Goal: Navigation & Orientation: Find specific page/section

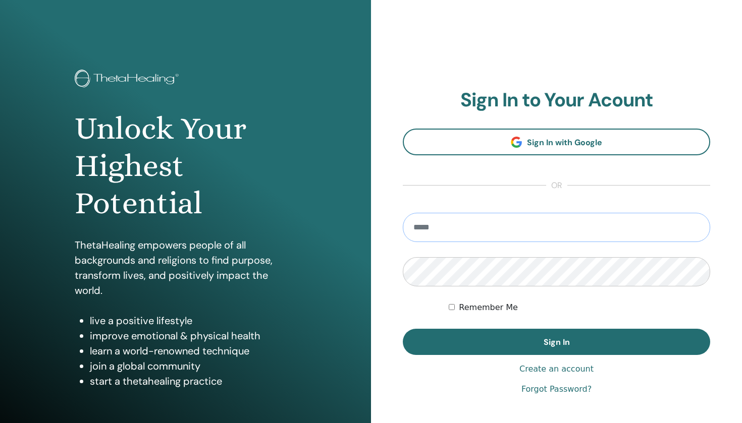
type input "**********"
click at [556, 342] on button "Sign In" at bounding box center [556, 342] width 307 height 26
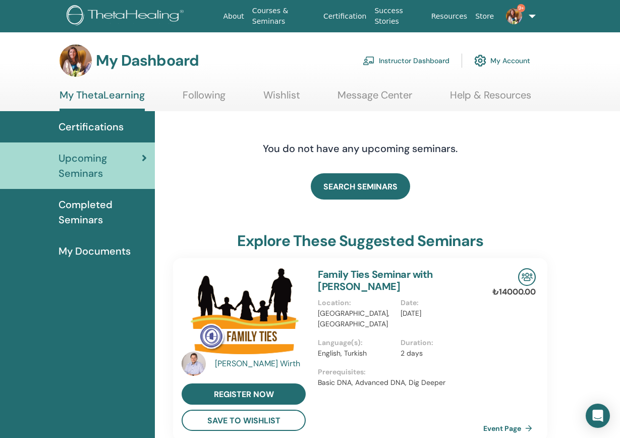
click at [399, 63] on link "Instructor Dashboard" at bounding box center [406, 60] width 87 height 22
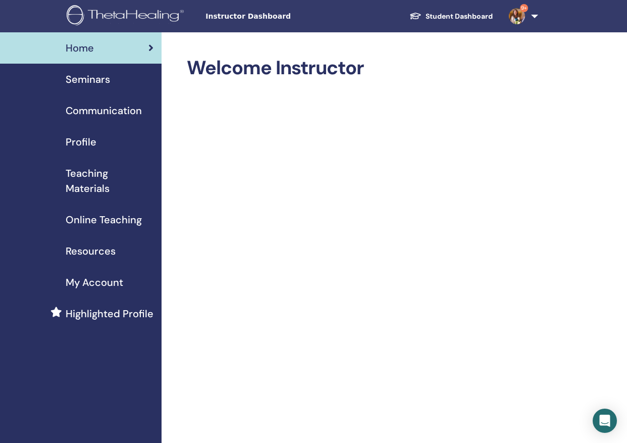
click at [93, 280] on span "My Account" at bounding box center [95, 282] width 58 height 15
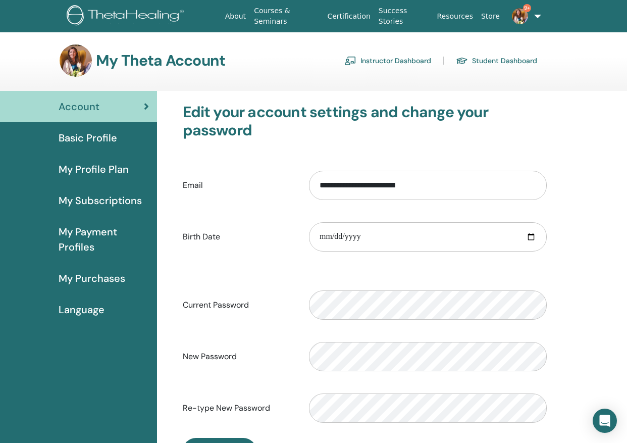
click at [397, 52] on link "Instructor Dashboard" at bounding box center [387, 60] width 87 height 16
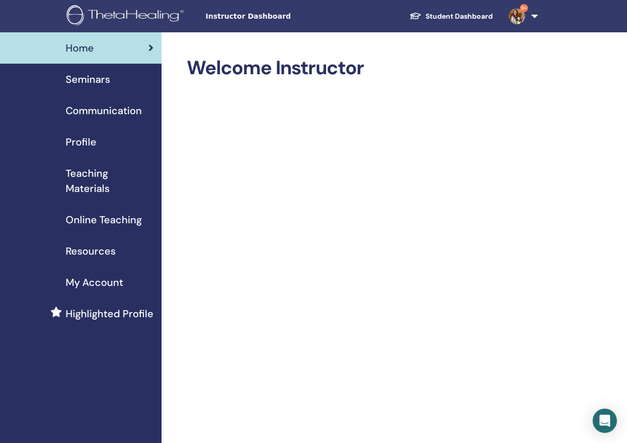
click at [90, 284] on span "My Account" at bounding box center [95, 282] width 58 height 15
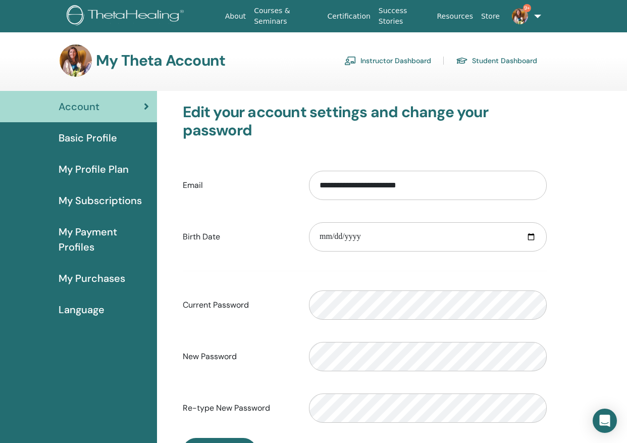
click at [97, 140] on span "Basic Profile" at bounding box center [88, 137] width 59 height 15
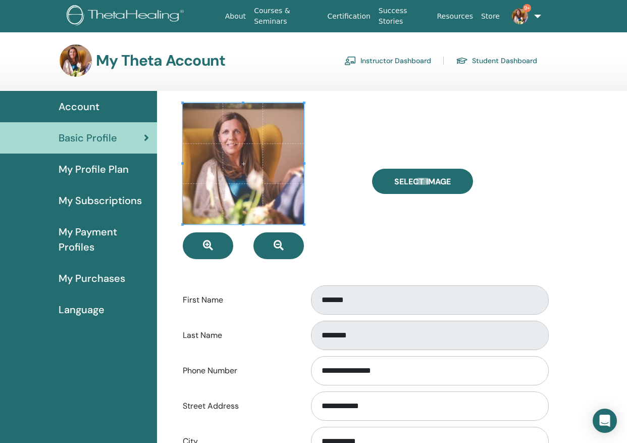
click at [86, 245] on span "My Payment Profiles" at bounding box center [104, 239] width 90 height 30
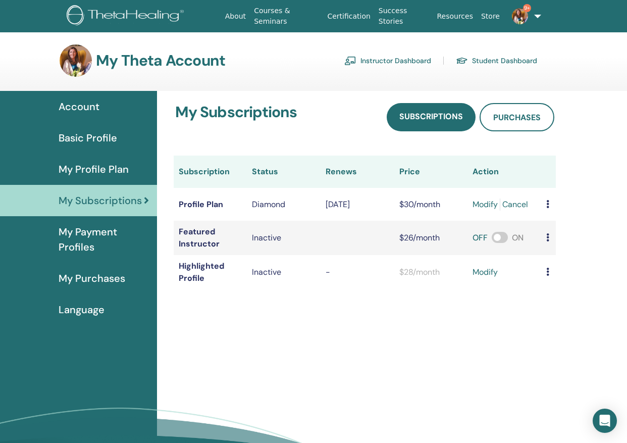
click at [77, 106] on span "Account" at bounding box center [79, 106] width 41 height 15
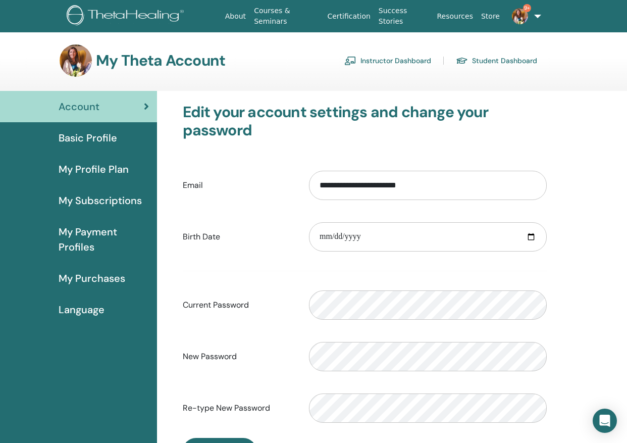
click at [100, 278] on span "My Purchases" at bounding box center [92, 277] width 67 height 15
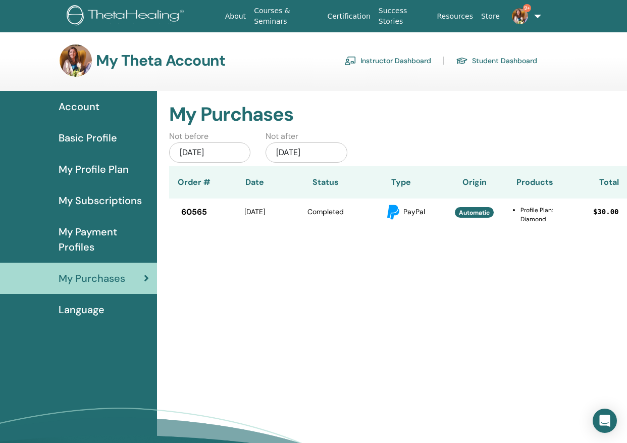
click at [107, 204] on span "My Subscriptions" at bounding box center [100, 200] width 83 height 15
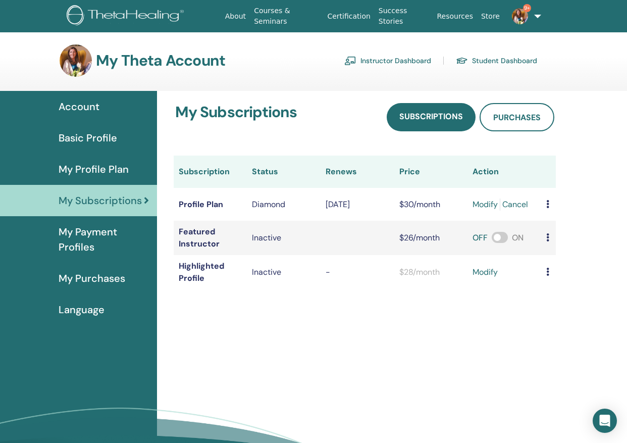
click at [98, 135] on span "Basic Profile" at bounding box center [88, 137] width 59 height 15
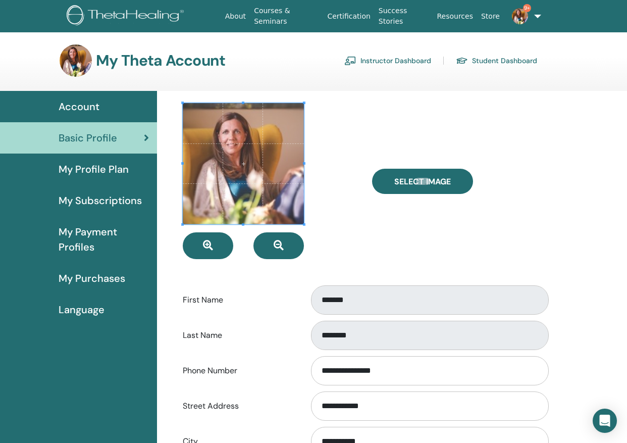
click at [502, 60] on link "Student Dashboard" at bounding box center [496, 60] width 81 height 16
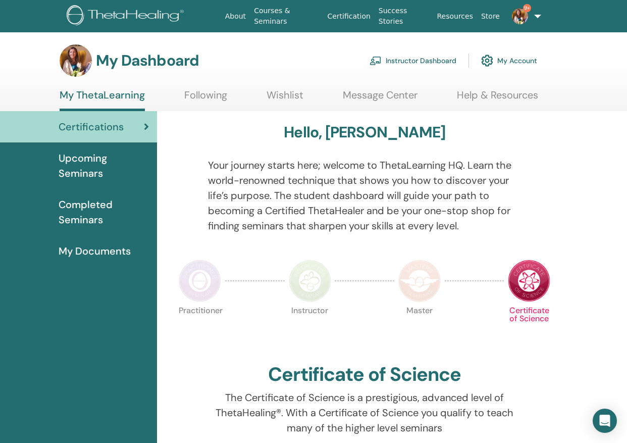
click at [461, 16] on link "Resources" at bounding box center [454, 16] width 44 height 19
